Goal: Task Accomplishment & Management: Complete application form

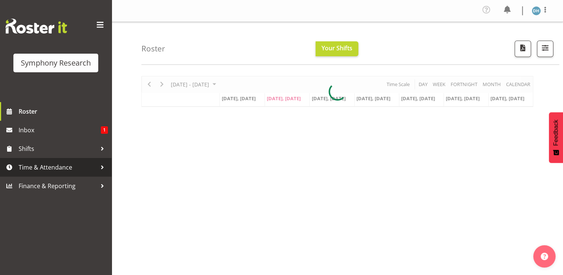
click at [44, 166] on span "Time & Attendance" at bounding box center [58, 166] width 78 height 11
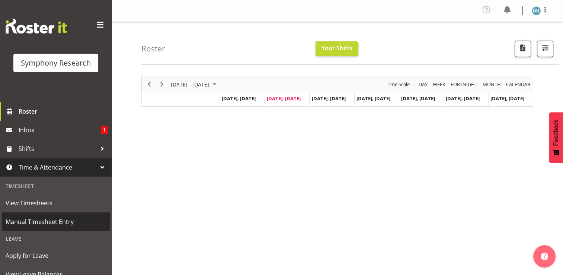
click at [46, 220] on span "Manual Timesheet Entry" at bounding box center [56, 221] width 100 height 11
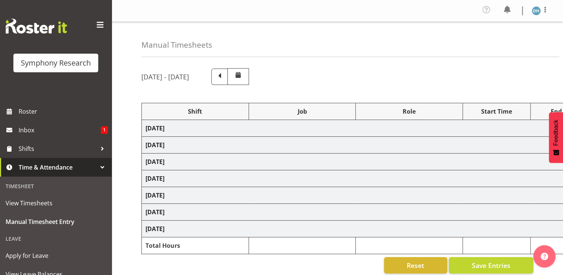
select select "48116"
select select "10527"
select select "48116"
select select "10527"
select select "47"
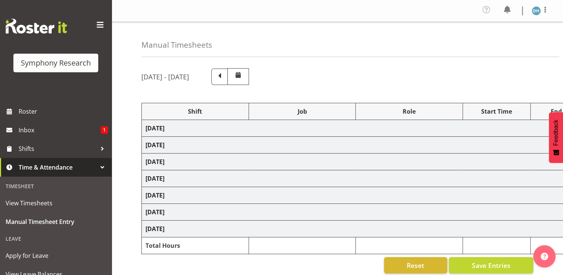
select select "56692"
select select "10499"
select select "47"
select select "56692"
select select "10499"
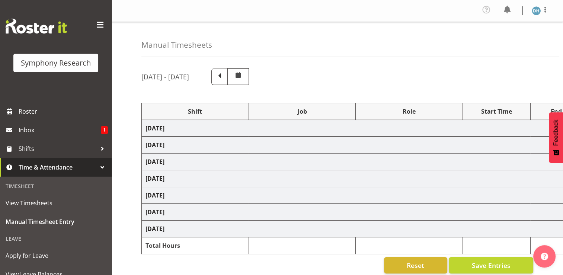
select select "47"
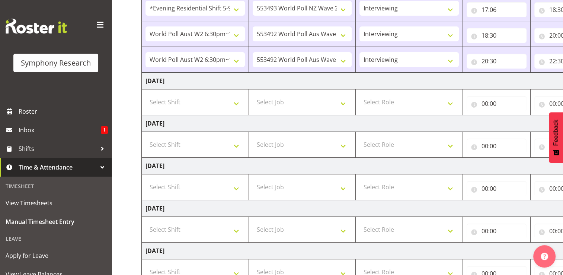
scroll to position [167, 0]
click at [235, 103] on select "Select Shift !!Weekend Residential (Roster IT Shift Label) *Business 9/10am ~ 4…" at bounding box center [194, 101] width 99 height 15
select select "48116"
click at [145, 94] on select "Select Shift !!Weekend Residential (Roster IT Shift Label) *Business 9/10am ~ 4…" at bounding box center [194, 101] width 99 height 15
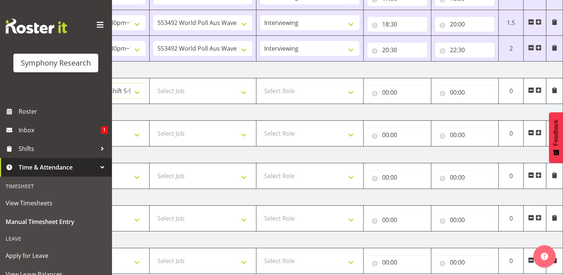
scroll to position [185, 0]
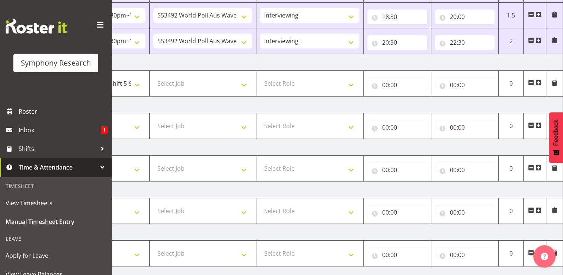
click at [538, 81] on span at bounding box center [538, 83] width 6 height 6
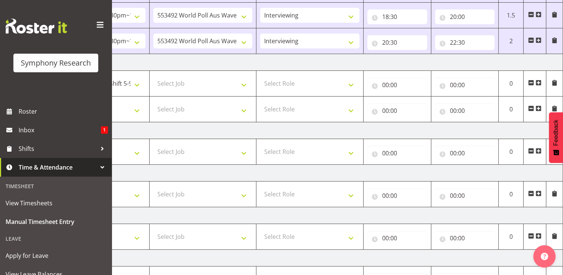
click at [537, 109] on span at bounding box center [538, 108] width 6 height 6
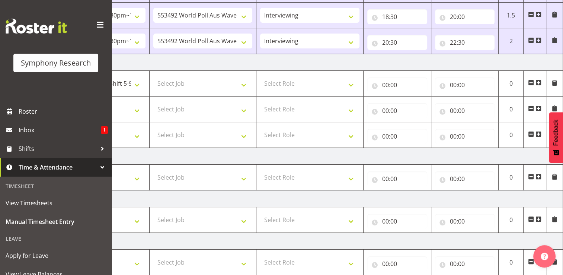
click at [537, 132] on span at bounding box center [538, 134] width 6 height 6
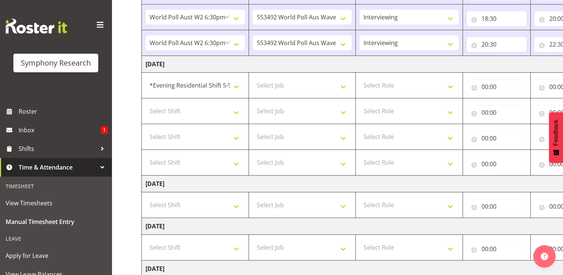
scroll to position [185, 0]
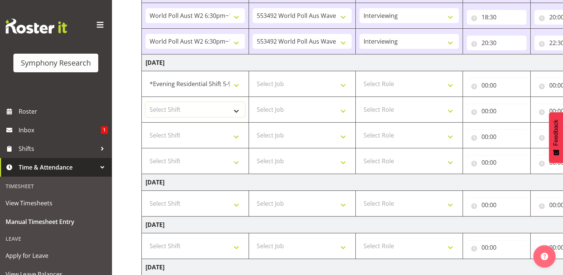
click at [237, 110] on select "Select Shift !!Weekend Residential (Roster IT Shift Label) *Business 9/10am ~ 4…" at bounding box center [194, 109] width 99 height 15
click at [344, 84] on select "Select Job 550060 IF Admin 553492 World Poll Aus Wave 2 Main 2025 553493 World …" at bounding box center [302, 83] width 99 height 15
select select "10527"
click at [253, 76] on select "Select Job 550060 IF Admin 553492 World Poll Aus Wave 2 Main 2025 553493 World …" at bounding box center [302, 83] width 99 height 15
click at [451, 84] on select "Select Role Briefing Interviewing" at bounding box center [408, 83] width 99 height 15
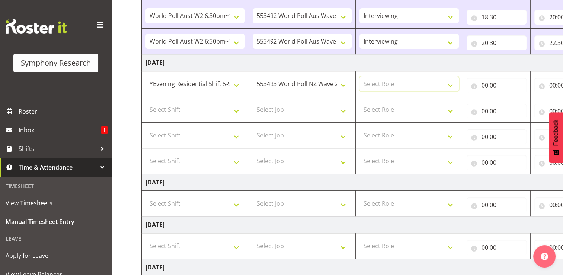
select select "47"
click at [359, 76] on select "Select Role Briefing Interviewing" at bounding box center [408, 83] width 99 height 15
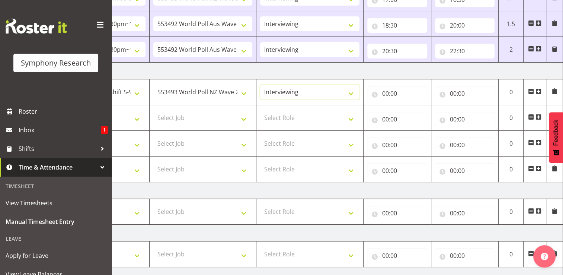
scroll to position [202, 0]
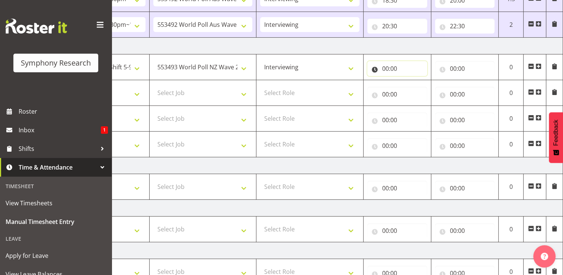
click at [389, 66] on input "00:00" at bounding box center [397, 68] width 60 height 15
click at [416, 87] on select "00 01 02 03 04 05 06 07 08 09 10 11 12 13 14 15 16 17 18 19 20 21 22 23" at bounding box center [418, 87] width 17 height 15
select select "17"
click at [410, 80] on select "00 01 02 03 04 05 06 07 08 09 10 11 12 13 14 15 16 17 18 19 20 21 22 23" at bounding box center [418, 87] width 17 height 15
type input "17:00"
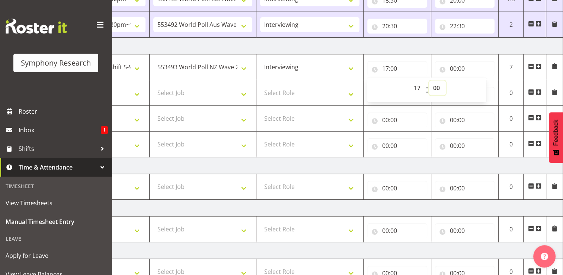
click at [439, 87] on select "00 01 02 03 04 05 06 07 08 09 10 11 12 13 14 15 16 17 18 19 20 21 22 23 24 25 2…" at bounding box center [437, 87] width 17 height 15
select select "35"
click at [429, 80] on select "00 01 02 03 04 05 06 07 08 09 10 11 12 13 14 15 16 17 18 19 20 21 22 23 24 25 2…" at bounding box center [437, 87] width 17 height 15
type input "17:35"
click at [460, 68] on input "00:00" at bounding box center [465, 68] width 60 height 15
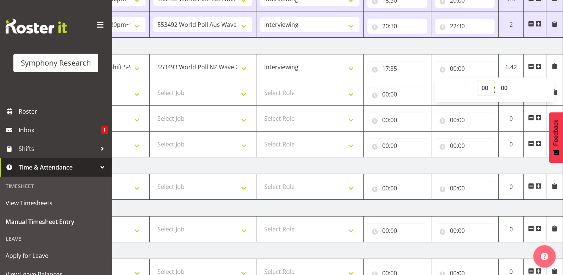
click at [485, 87] on select "00 01 02 03 04 05 06 07 08 09 10 11 12 13 14 15 16 17 18 19 20 21 22 23" at bounding box center [485, 87] width 17 height 15
select select "18"
click at [477, 80] on select "00 01 02 03 04 05 06 07 08 09 10 11 12 13 14 15 16 17 18 19 20 21 22 23" at bounding box center [485, 87] width 17 height 15
type input "18:00"
click at [506, 86] on select "00 01 02 03 04 05 06 07 08 09 10 11 12 13 14 15 16 17 18 19 20 21 22 23 24 25 2…" at bounding box center [505, 87] width 17 height 15
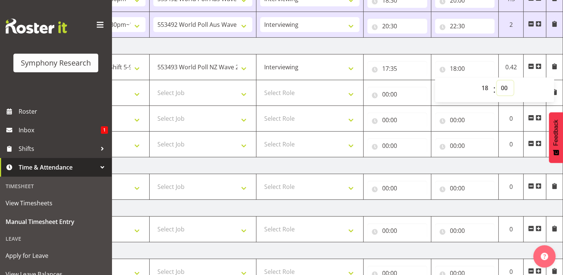
select select "42"
click at [497, 80] on select "00 01 02 03 04 05 06 07 08 09 10 11 12 13 14 15 16 17 18 19 20 21 22 23 24 25 2…" at bounding box center [505, 87] width 17 height 15
type input "18:42"
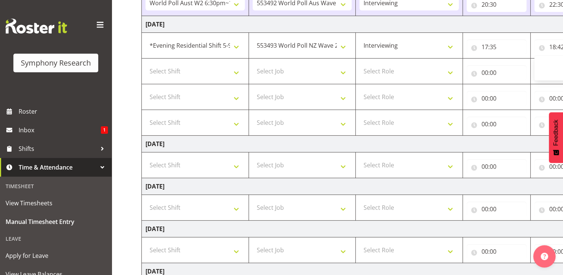
scroll to position [205, 0]
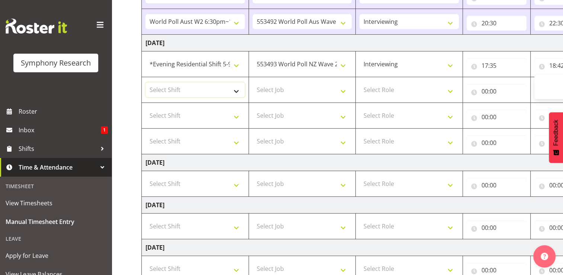
click at [237, 89] on select "Select Shift !!Weekend Residential (Roster IT Shift Label) *Business 9/10am ~ 4…" at bounding box center [194, 89] width 99 height 15
select select "48116"
click at [145, 82] on select "Select Shift !!Weekend Residential (Roster IT Shift Label) *Business 9/10am ~ 4…" at bounding box center [194, 89] width 99 height 15
click at [346, 90] on select "Select Job 550060 IF Admin 553492 World Poll Aus Wave 2 Main 2025 553493 World …" at bounding box center [302, 89] width 99 height 15
select select "10499"
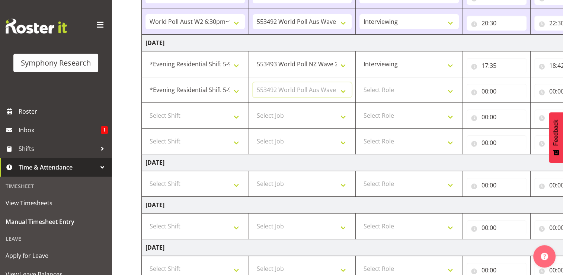
click at [253, 82] on select "Select Job 550060 IF Admin 553492 World Poll Aus Wave 2 Main 2025 553493 World …" at bounding box center [302, 89] width 99 height 15
click at [451, 90] on select "Select Role Briefing Interviewing" at bounding box center [408, 89] width 99 height 15
select select "47"
click at [359, 82] on select "Select Role Briefing Interviewing" at bounding box center [408, 89] width 99 height 15
click at [494, 89] on input "00:00" at bounding box center [496, 91] width 60 height 15
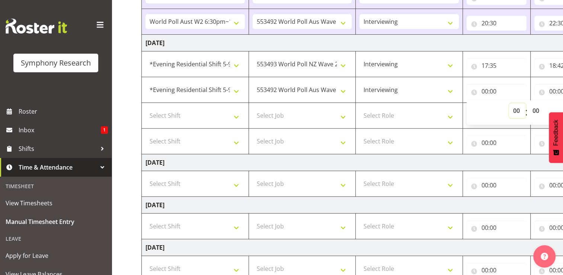
click at [519, 110] on select "00 01 02 03 04 05 06 07 08 09 10 11 12 13 14 15 16 17 18 19 20 21 22 23" at bounding box center [517, 110] width 17 height 15
select select "18"
click at [509, 103] on select "00 01 02 03 04 05 06 07 08 09 10 11 12 13 14 15 16 17 18 19 20 21 22 23" at bounding box center [517, 110] width 17 height 15
type input "18:00"
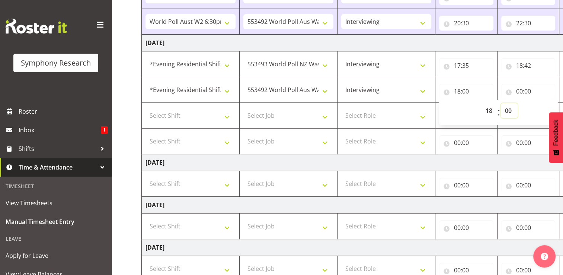
click at [507, 108] on select "00 01 02 03 04 05 06 07 08 09 10 11 12 13 14 15 16 17 18 19 20 21 22 23 24 25 2…" at bounding box center [509, 110] width 17 height 15
select select "42"
click at [517, 103] on select "00 01 02 03 04 05 06 07 08 09 10 11 12 13 14 15 16 17 18 19 20 21 22 23 24 25 2…" at bounding box center [509, 110] width 17 height 15
type input "18:42"
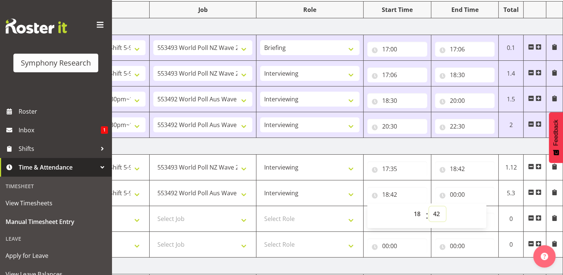
scroll to position [101, 0]
click at [458, 195] on input "00:00" at bounding box center [465, 194] width 60 height 15
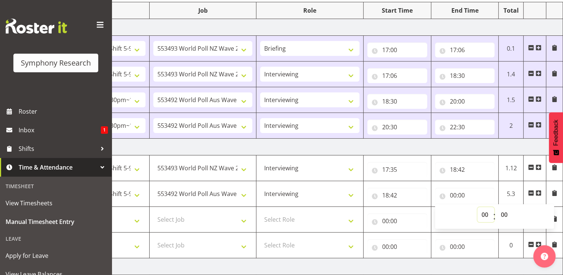
click at [485, 214] on select "00 01 02 03 04 05 06 07 08 09 10 11 12 13 14 15 16 17 18 19 20 21 22 23" at bounding box center [485, 214] width 17 height 15
select select "20"
click at [477, 207] on select "00 01 02 03 04 05 06 07 08 09 10 11 12 13 14 15 16 17 18 19 20 21 22 23" at bounding box center [485, 214] width 17 height 15
type input "20:00"
click at [504, 215] on select "00 01 02 03 04 05 06 07 08 09 10 11 12 13 14 15 16 17 18 19 20 21 22 23 24 25 2…" at bounding box center [505, 214] width 17 height 15
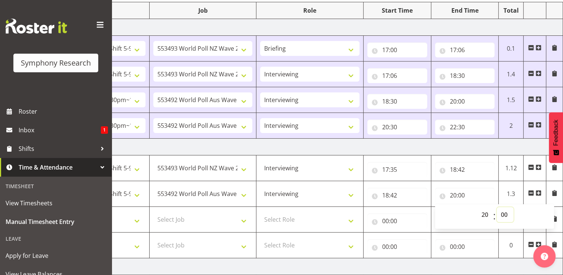
select select "30"
click at [497, 207] on select "00 01 02 03 04 05 06 07 08 09 10 11 12 13 14 15 16 17 18 19 20 21 22 23 24 25 2…" at bounding box center [505, 214] width 17 height 15
type input "20:30"
click at [387, 219] on input "00:00" at bounding box center [397, 220] width 60 height 15
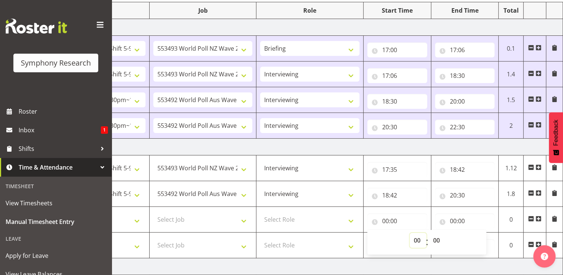
click at [418, 240] on select "00 01 02 03 04 05 06 07 08 09 10 11 12 13 14 15 16 17 18 19 20 21 22 23" at bounding box center [418, 240] width 17 height 15
select select "21"
click at [410, 233] on select "00 01 02 03 04 05 06 07 08 09 10 11 12 13 14 15 16 17 18 19 20 21 22 23" at bounding box center [418, 240] width 17 height 15
type input "21:00"
click at [461, 219] on input "00:00" at bounding box center [465, 220] width 60 height 15
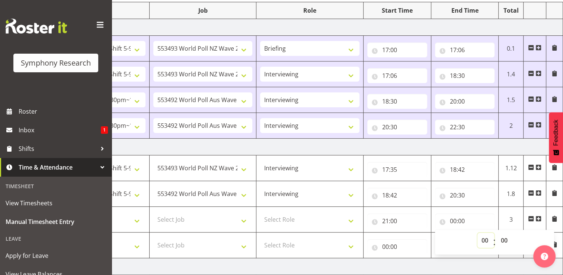
click at [487, 239] on select "00 01 02 03 04 05 06 07 08 09 10 11 12 13 14 15 16 17 18 19 20 21 22 23" at bounding box center [485, 240] width 17 height 15
select select "22"
click at [477, 233] on select "00 01 02 03 04 05 06 07 08 09 10 11 12 13 14 15 16 17 18 19 20 21 22 23" at bounding box center [485, 240] width 17 height 15
type input "22:00"
click at [506, 239] on select "00 01 02 03 04 05 06 07 08 09 10 11 12 13 14 15 16 17 18 19 20 21 22 23 24 25 2…" at bounding box center [505, 240] width 17 height 15
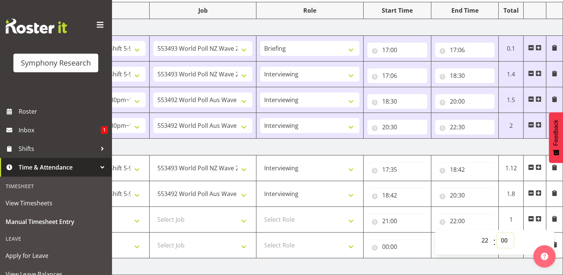
select select "5"
click at [497, 233] on select "00 01 02 03 04 05 06 07 08 09 10 11 12 13 14 15 16 17 18 19 20 21 22 23 24 25 2…" at bounding box center [505, 240] width 17 height 15
type input "22:05"
click at [351, 219] on select "Select Role Briefing Interviewing" at bounding box center [309, 219] width 99 height 15
select select "47"
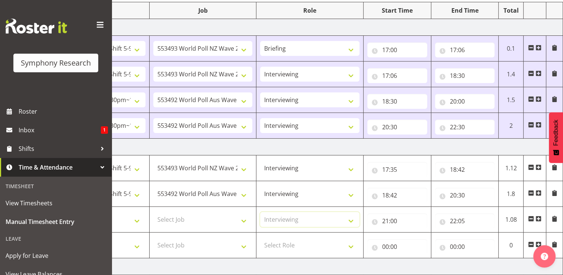
click at [260, 212] on select "Select Role Briefing Interviewing" at bounding box center [309, 219] width 99 height 15
click at [243, 220] on select "Select Job 550060 IF Admin 553492 World Poll Aus Wave 2 Main 2025 553493 World …" at bounding box center [202, 219] width 99 height 15
select select "10499"
click at [153, 212] on select "Select Job 550060 IF Admin 553492 World Poll Aus Wave 2 Main 2025 553493 World …" at bounding box center [202, 219] width 99 height 15
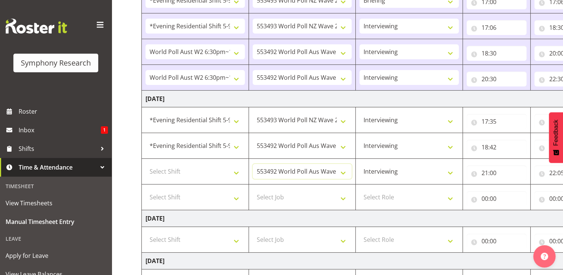
scroll to position [148, 0]
click at [237, 173] on select "Select Shift !!Weekend Residential (Roster IT Shift Label) *Business 9/10am ~ 4…" at bounding box center [194, 172] width 99 height 15
select select "56692"
click at [145, 165] on select "Select Shift !!Weekend Residential (Roster IT Shift Label) *Business 9/10am ~ 4…" at bounding box center [194, 172] width 99 height 15
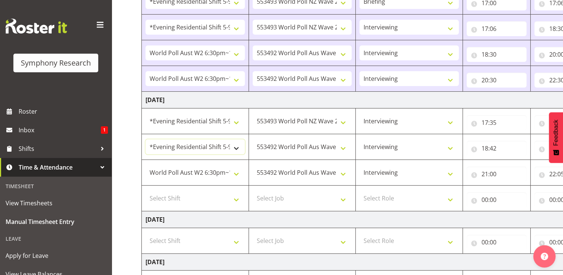
click at [202, 148] on select "!!Weekend Residential (Roster IT Shift Label) *Business 9/10am ~ 4:30pm *Busine…" at bounding box center [194, 146] width 99 height 15
select select "56692"
click at [145, 139] on select "!!Weekend Residential (Roster IT Shift Label) *Business 9/10am ~ 4:30pm *Busine…" at bounding box center [194, 146] width 99 height 15
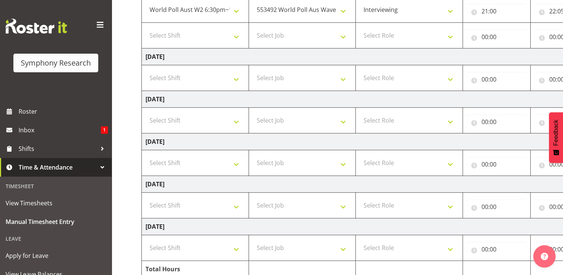
scroll to position [342, 0]
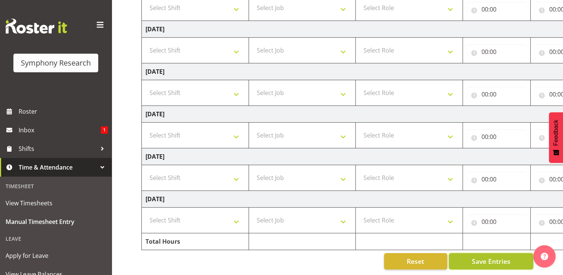
click at [484, 256] on span "Save Entries" at bounding box center [490, 261] width 39 height 10
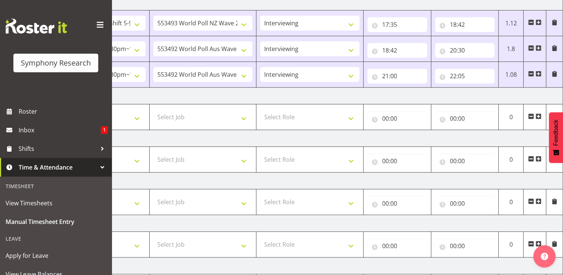
scroll to position [316, 0]
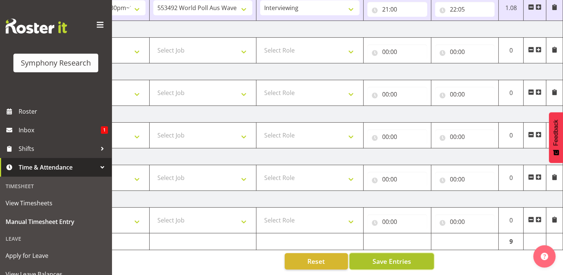
click at [387, 258] on span "Save Entries" at bounding box center [391, 261] width 39 height 10
